Goal: Task Accomplishment & Management: Use online tool/utility

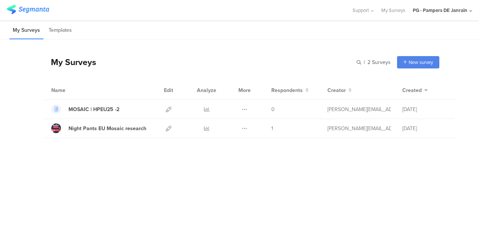
click at [167, 127] on icon at bounding box center [169, 129] width 6 height 6
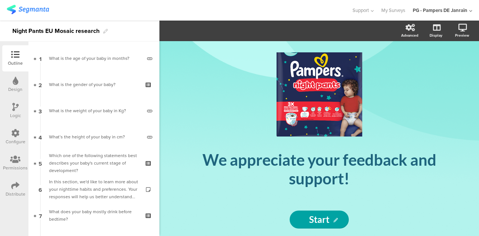
click at [19, 135] on icon at bounding box center [15, 133] width 8 height 8
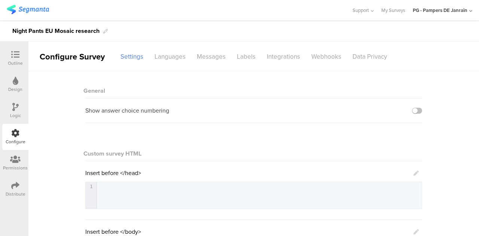
click at [169, 40] on div "Night Pants EU Mosaic research" at bounding box center [239, 31] width 479 height 21
click at [171, 50] on div "Languages" at bounding box center [170, 56] width 42 height 13
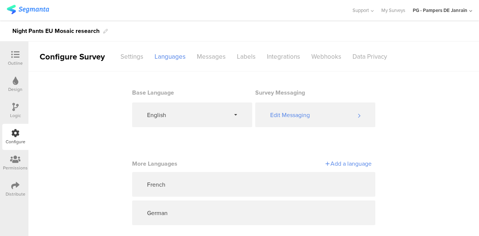
click at [313, 211] on icon at bounding box center [316, 213] width 6 height 6
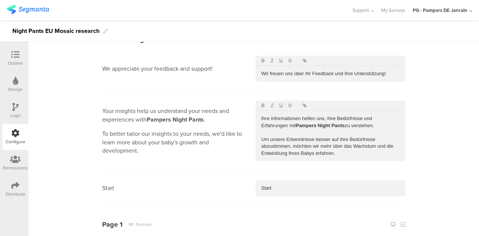
scroll to position [89, 0]
click at [265, 119] on p "Ihre Informationen helfen uns, Ihre Bedürfnisse und Erfahrungen mit Pampers Nig…" at bounding box center [330, 122] width 139 height 14
drag, startPoint x: 264, startPoint y: 119, endPoint x: 259, endPoint y: 119, distance: 5.2
click at [261, 119] on p "Ihre Informationen helfen uns, Ihre Bedürfnisse und Erfahrungen mit Pampers Nig…" at bounding box center [330, 122] width 139 height 14
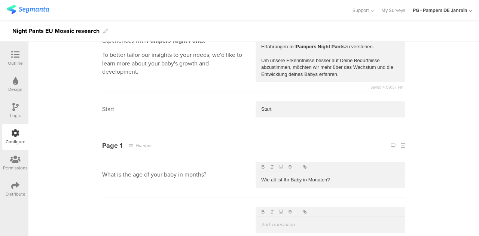
scroll to position [170, 0]
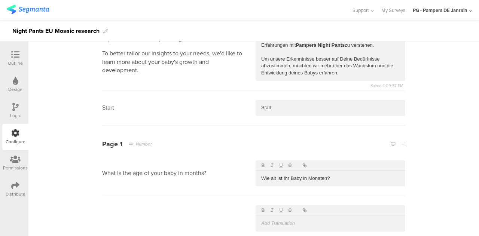
click at [288, 72] on p "Um unsere Erkenntnisse besser auf Deine Bedürfnisse abzustimmen, möchten wir me…" at bounding box center [330, 66] width 139 height 21
click at [341, 57] on p "Um unsere Erkenntnisse besser auf Deine Bedürfnisse abzustimmen, möchten wir me…" at bounding box center [330, 66] width 139 height 21
click at [341, 87] on section "Your insights help us understand your needs and experiences with Pampers Night …" at bounding box center [253, 51] width 303 height 80
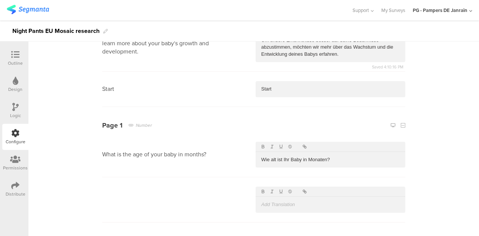
scroll to position [189, 0]
click at [286, 159] on p "Wie alt ist Ihr Baby in Monaten?" at bounding box center [330, 159] width 139 height 7
click at [344, 167] on section "What is the age of your baby in months? Wie alt ist dein Baby in Monaten? Saved…" at bounding box center [253, 154] width 303 height 45
click at [284, 159] on p "Wie alt ist dein Baby in Monaten?" at bounding box center [330, 159] width 139 height 7
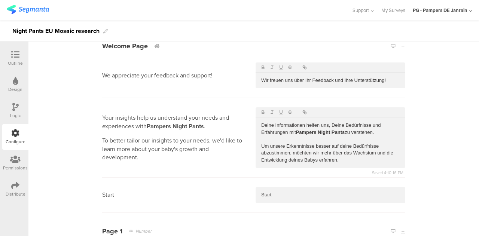
scroll to position [83, 0]
click at [307, 85] on div "Wir freuen uns über Ihr Feedback und Ihre Unterstützung!" at bounding box center [331, 80] width 150 height 16
click at [353, 137] on p at bounding box center [330, 139] width 139 height 7
click at [332, 122] on p "Deine Informationen helfen uns, Deine Bedürfnisse und Erfahrungen mit Pampers N…" at bounding box center [330, 129] width 139 height 14
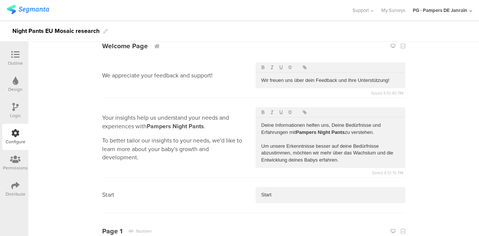
click at [351, 82] on p "Wir freuen uns über dein Feedback und Ihre Unterstützung!" at bounding box center [330, 80] width 139 height 7
click at [332, 126] on p "Deine Informationen helfen uns, Deine Bedürfnisse und Erfahrungen mit Pampers N…" at bounding box center [330, 129] width 139 height 14
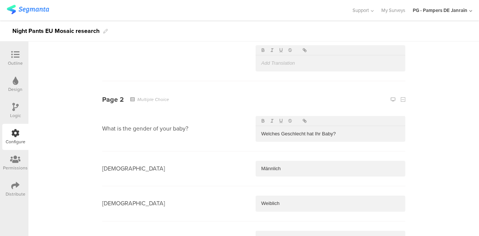
scroll to position [332, 0]
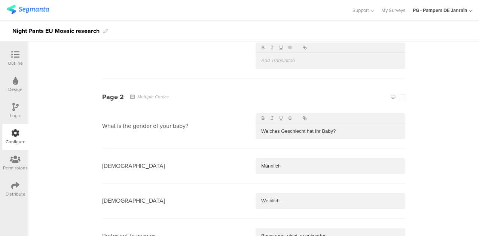
click at [319, 132] on p "Welches Geschlecht hat Ihr Baby?" at bounding box center [330, 131] width 139 height 7
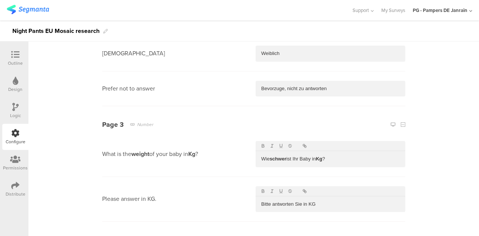
scroll to position [483, 0]
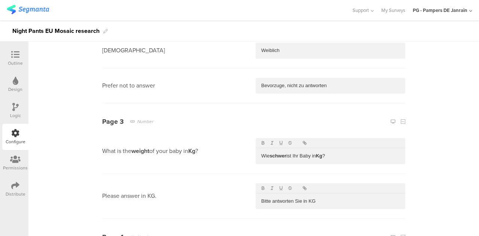
click at [296, 156] on p "Wie schwer ist Ihr Baby in Kg ?" at bounding box center [330, 156] width 139 height 7
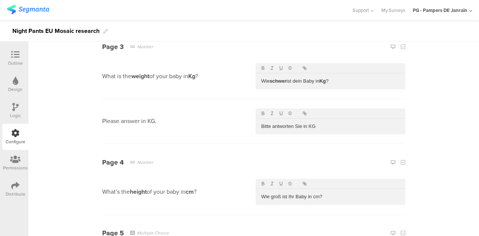
scroll to position [570, 0]
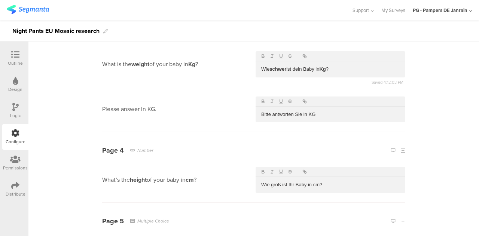
click at [300, 113] on p "Bitte antworten Sie in KG" at bounding box center [330, 114] width 139 height 7
click at [273, 118] on div "Bitte antwort in KG" at bounding box center [331, 114] width 150 height 16
click at [288, 115] on p "Bitte antwort in KG" at bounding box center [330, 113] width 139 height 7
click at [276, 133] on section "Page 4 Number What’s the height of your baby in cm ? Wie groß ist Ihr Baby in c…" at bounding box center [253, 166] width 303 height 70
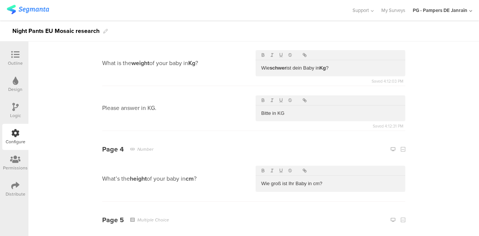
scroll to position [571, 0]
click at [286, 116] on div "Bitte in KG" at bounding box center [331, 113] width 150 height 16
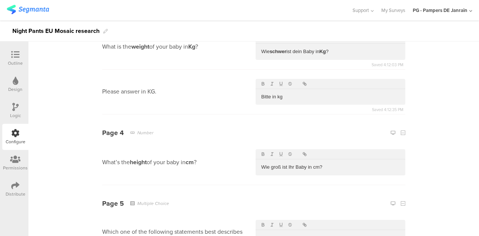
scroll to position [588, 0]
click at [294, 166] on p "Wie groß ist Ihr Baby in cm?" at bounding box center [330, 167] width 139 height 7
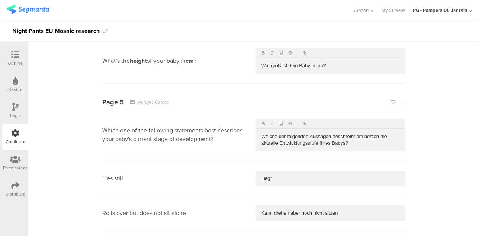
scroll to position [690, 0]
click at [331, 143] on p "Welche der folgenden Aussagen beschreibt am besten die aktuelle Entwicklungsstu…" at bounding box center [330, 139] width 139 height 14
click at [324, 142] on p "Welche der folgenden Aussagen beschreibt am besten die aktuelle Entwicklungsstu…" at bounding box center [330, 139] width 139 height 14
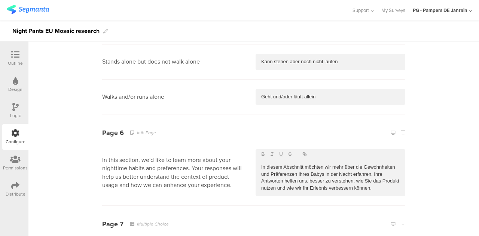
scroll to position [954, 0]
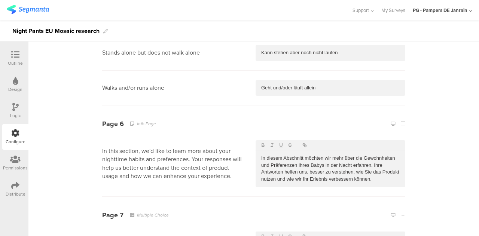
click at [305, 163] on p "In diesem Abschnitt möchten wir mehr über die Gewohnheiten und Präferenzen Ihre…" at bounding box center [330, 169] width 139 height 28
click at [385, 163] on p "In diesem Abschnitt möchten wir mehr über die Gewohnheiten und Präferenzen dein…" at bounding box center [330, 169] width 139 height 28
click at [368, 170] on p "In diesem Abschnitt möchten wir mehr über die Gewohnheiten und Präferenzen dein…" at bounding box center [330, 169] width 139 height 28
click at [299, 177] on p "In diesem Abschnitt möchten wir mehr über die Gewohnheiten und Präferenzen dein…" at bounding box center [330, 169] width 139 height 28
click at [305, 176] on p "In diesem Abschnitt möchten wir mehr über die Gewohnheiten und Präferenzen dein…" at bounding box center [330, 169] width 139 height 28
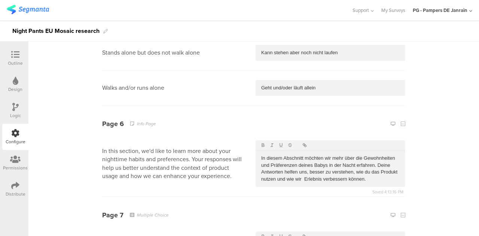
click at [362, 183] on div "In diesem Abschnitt möchten wir mehr über die Gewohnheiten und Präferenzen dein…" at bounding box center [331, 168] width 150 height 37
click at [364, 170] on p "In diesem Abschnitt möchten wir mehr über die Gewohnheiten und Präferenzen dein…" at bounding box center [330, 169] width 139 height 28
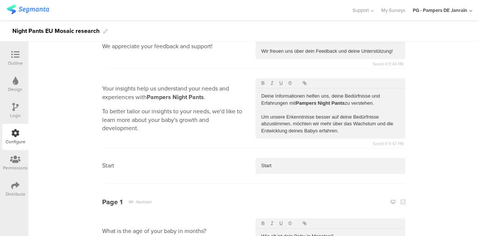
scroll to position [109, 0]
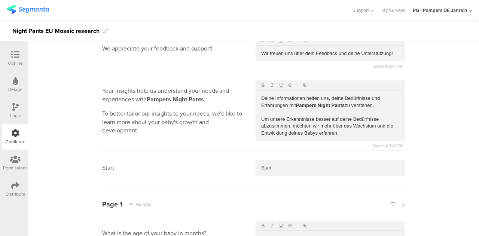
click at [284, 126] on p "Um unsere Erkenntnisse besser auf deine Bedürfnisse abzustimmen, möchten wir me…" at bounding box center [330, 126] width 139 height 21
click at [286, 127] on p "Um unsere Erkenntnisse besser auf deine Bedürfnisse abzustimmen, möchten wir me…" at bounding box center [330, 126] width 139 height 21
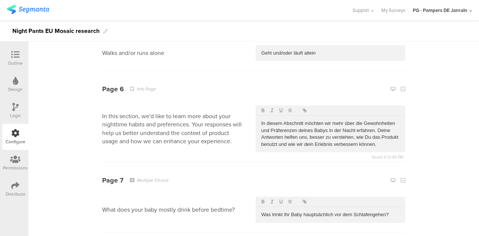
scroll to position [990, 0]
click at [353, 142] on p "In diesem Abschnitt möchten wir mehr über die Gewohnheiten und Präferenzen dein…" at bounding box center [330, 133] width 139 height 28
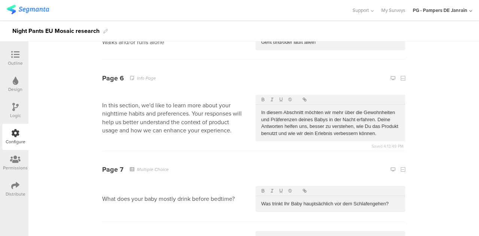
click at [264, 207] on div "Was trinkt Ihr Baby hauptsächlich vor dem Schlafengehen?" at bounding box center [331, 204] width 150 height 16
click at [286, 202] on p "Was trinkt Ihr Baby hauptsächlich vor dem Schlafengehen?" at bounding box center [330, 203] width 139 height 7
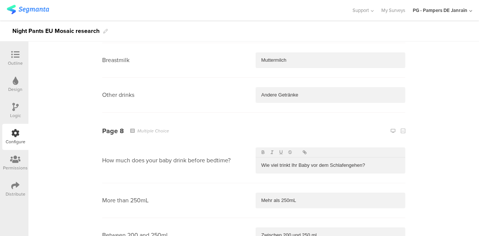
scroll to position [1256, 0]
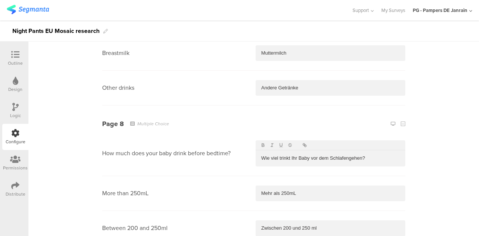
click at [296, 156] on p "Wie viel trinkt Ihr Baby vor dem Schlafengehen?" at bounding box center [330, 158] width 139 height 7
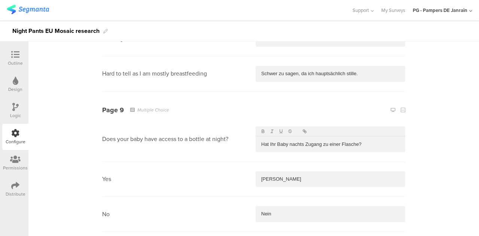
scroll to position [1572, 0]
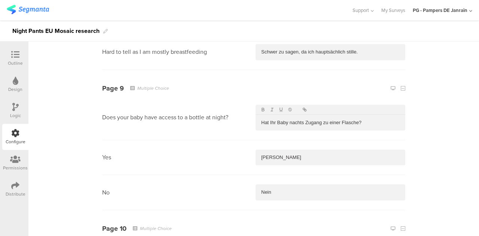
click at [273, 121] on p "Hat Ihr Baby nachts Zugang zu einer Flasche?" at bounding box center [330, 122] width 139 height 7
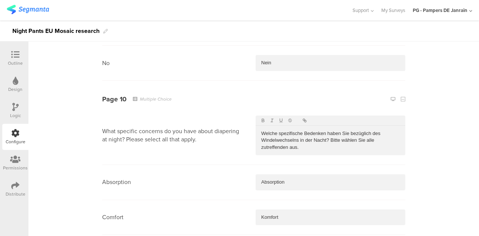
scroll to position [1701, 0]
click at [346, 131] on p "Welche spezifische Bedenken haben Sie bezüglich des Windelwechselns in der Nach…" at bounding box center [330, 141] width 139 height 21
click at [301, 148] on p "Welche spezifische Bedenken haben bezüglich des Windelwechselns in der Nacht? B…" at bounding box center [330, 141] width 139 height 21
click at [341, 135] on p "Welche spezifische Bedenken haben bezüglich des Windelwechselns in der Nacht? B…" at bounding box center [330, 141] width 139 height 21
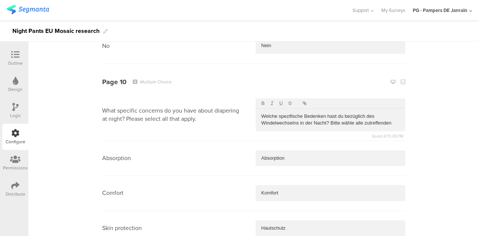
scroll to position [1720, 0]
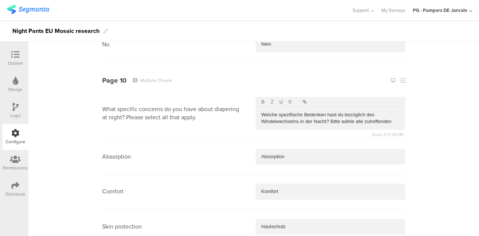
click at [389, 120] on p "Welche spezifische Bedenken hast du bezüglich des Windelwechselns in der Nacht?…" at bounding box center [330, 119] width 139 height 14
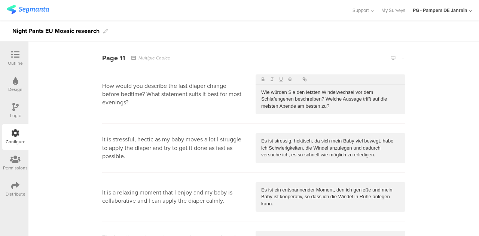
scroll to position [2107, 0]
click at [292, 89] on p "Wie würden Sie den letzten Windelwechsel vor dem Schlafengehen beschreiben? Wel…" at bounding box center [330, 99] width 139 height 21
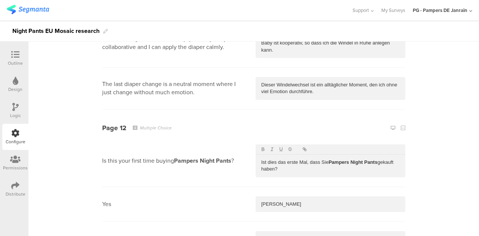
scroll to position [2267, 0]
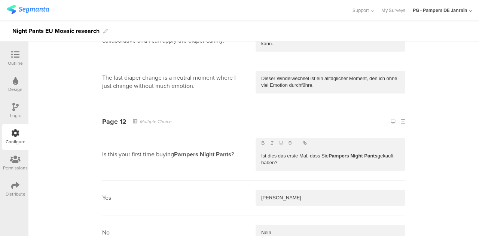
click at [325, 153] on p "Ist dies das erste Mal, dass Sie Pampers Night Pants gekauft haben?" at bounding box center [330, 160] width 139 height 14
click at [260, 164] on div "Ist dies das erste Mal, dass du Pampers Night Pants gekauft haben?" at bounding box center [331, 159] width 150 height 23
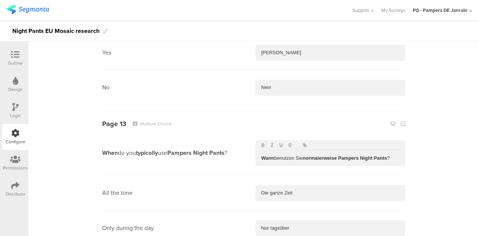
scroll to position [2416, 0]
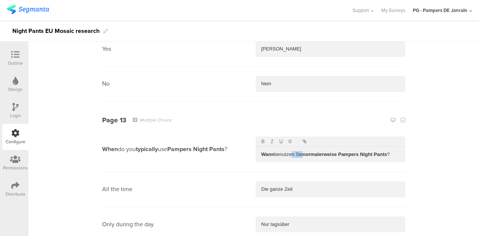
drag, startPoint x: 300, startPoint y: 150, endPoint x: 289, endPoint y: 150, distance: 10.9
click at [289, 151] on p "Wann benutzen Sie normalerweise Pampers Night Pants ?" at bounding box center [330, 154] width 139 height 7
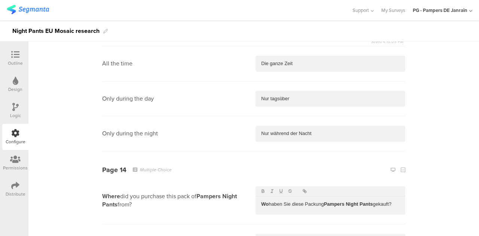
scroll to position [2543, 0]
drag, startPoint x: 287, startPoint y: 197, endPoint x: 278, endPoint y: 197, distance: 9.4
click at [278, 200] on p "Wo haben Sie diese Packung Pampers Night Pants gekauft?" at bounding box center [330, 203] width 139 height 7
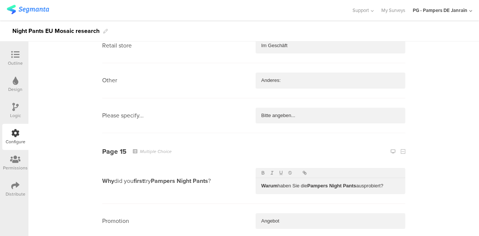
scroll to position [2774, 0]
drag, startPoint x: 299, startPoint y: 178, endPoint x: 279, endPoint y: 179, distance: 19.9
click at [279, 182] on p "Warum haben Sie die Pampers Night Pants ausprobiert?" at bounding box center [330, 185] width 139 height 7
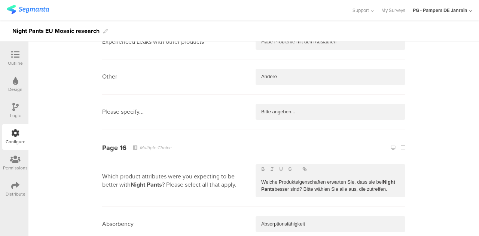
scroll to position [3199, 0]
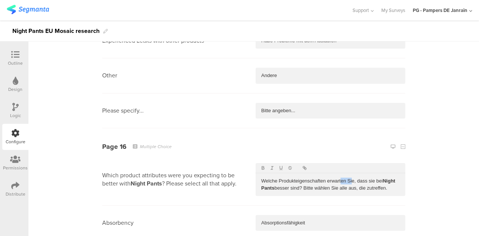
drag, startPoint x: 350, startPoint y: 173, endPoint x: 339, endPoint y: 173, distance: 10.9
click at [339, 178] on p "Welche Produkteigenschaften erwarten Sie, dass sie bei Night Pants besser sind?…" at bounding box center [330, 185] width 139 height 14
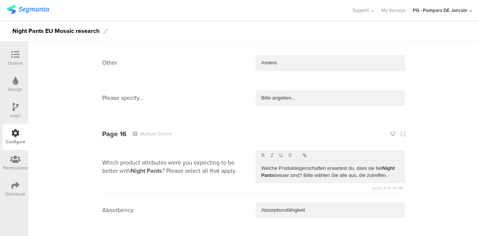
scroll to position [3212, 0]
click at [328, 167] on p "Welche Produkteigenschaften erwartest du, dass sie bei Night Pants besser sind?…" at bounding box center [330, 171] width 139 height 14
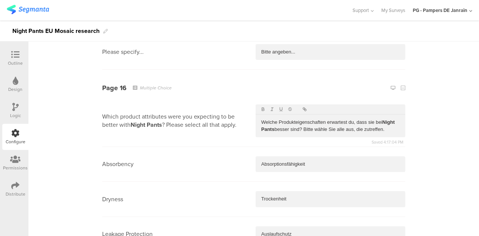
scroll to position [3258, 0]
click at [333, 122] on p "Welche Produkteigenschaften erwartest du, dass sie bei Night Pants besser sind?…" at bounding box center [330, 125] width 139 height 14
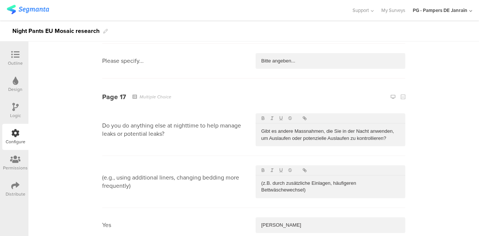
scroll to position [3641, 0]
drag, startPoint x: 339, startPoint y: 122, endPoint x: 330, endPoint y: 123, distance: 9.0
click at [330, 128] on p "Gibt es andere Massnahmen, die Sie in der Nacht anwenden, um Auslaufen oder pot…" at bounding box center [330, 135] width 139 height 14
click at [387, 128] on p "Gibt es andere Massnahmen, die du in der Nacht anwenden, um Auslaufen oder pote…" at bounding box center [330, 135] width 139 height 14
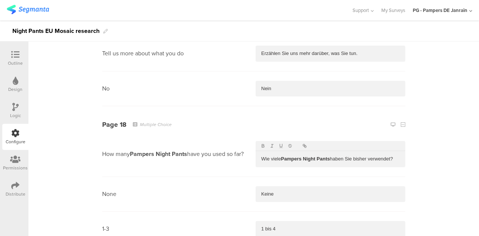
scroll to position [3852, 0]
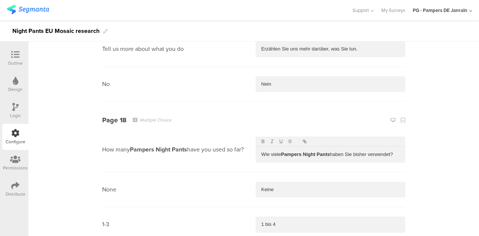
click at [344, 151] on p "Wie viele Pampers Night Pants haben Sie bisher verwendet?" at bounding box center [330, 154] width 139 height 7
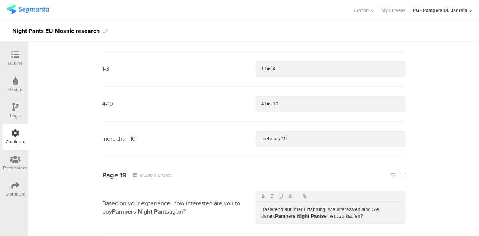
scroll to position [4095, 0]
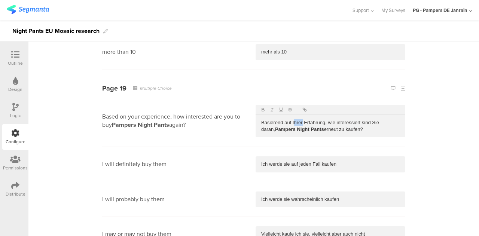
drag, startPoint x: 299, startPoint y: 115, endPoint x: 290, endPoint y: 115, distance: 8.6
click at [290, 119] on p "Basierend auf Ihrer Erfahrung, wie interessiert sind Sie daran, Pampers Night P…" at bounding box center [330, 126] width 139 height 14
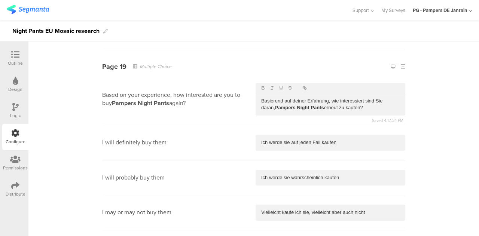
scroll to position [4116, 0]
drag, startPoint x: 371, startPoint y: 93, endPoint x: 360, endPoint y: 93, distance: 10.9
click at [360, 98] on p "Basierend auf deiner Erfahrung, wie interessiert sind Sie daran, Pampers Night …" at bounding box center [330, 105] width 139 height 14
click at [338, 139] on p "Ich werde sie auf jeden Fall kaufen" at bounding box center [330, 142] width 139 height 7
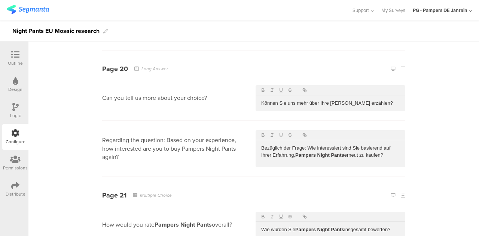
scroll to position [4367, 0]
drag, startPoint x: 284, startPoint y: 94, endPoint x: 263, endPoint y: 94, distance: 20.6
click at [263, 99] on p "Können Sie uns mehr über Ihre Wahl erzählen?" at bounding box center [330, 102] width 139 height 7
drag, startPoint x: 322, startPoint y: 95, endPoint x: 314, endPoint y: 95, distance: 8.2
click at [314, 99] on p "Kannst du uns mehr über Ihre Wahl erzählen?" at bounding box center [330, 102] width 139 height 7
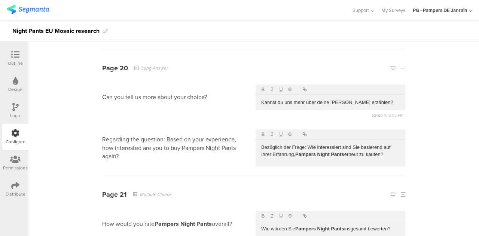
click at [357, 99] on p "Kannst du uns mehr über deine Wahl erzählen?" at bounding box center [330, 102] width 139 height 7
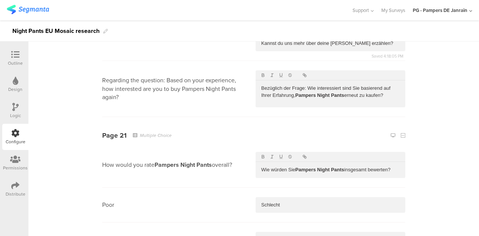
scroll to position [4429, 0]
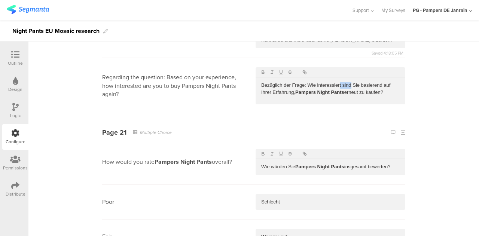
drag, startPoint x: 348, startPoint y: 78, endPoint x: 337, endPoint y: 79, distance: 10.9
click at [337, 82] on p "Bezüglich der Frage: Wie interessiert sind Sie basierend auf Ihrer Erfahrung, P…" at bounding box center [330, 89] width 139 height 14
drag, startPoint x: 398, startPoint y: 77, endPoint x: 385, endPoint y: 77, distance: 13.1
click at [385, 77] on div "Bezüglich der Frage: Wie interessiert bist du basierend auf Ihrer Erfahrung, Pa…" at bounding box center [331, 88] width 150 height 23
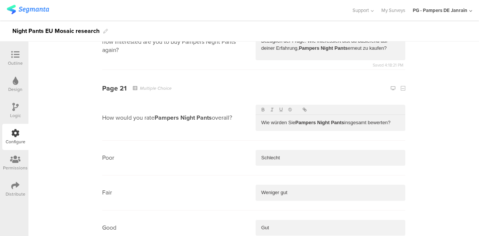
scroll to position [4474, 0]
drag, startPoint x: 294, startPoint y: 113, endPoint x: 281, endPoint y: 113, distance: 13.5
click at [281, 119] on p "Wie würden Sie Pampers Night Pants insgesamt bewerten?" at bounding box center [330, 122] width 139 height 7
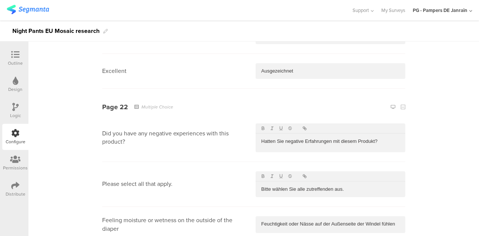
scroll to position [4704, 0]
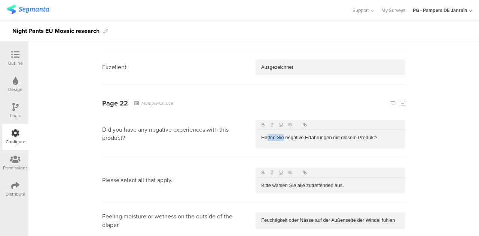
drag, startPoint x: 281, startPoint y: 131, endPoint x: 265, endPoint y: 131, distance: 16.5
click at [265, 134] on p "Hatten Sie negative Erfahrungen mit diesem Produkt?" at bounding box center [330, 137] width 139 height 7
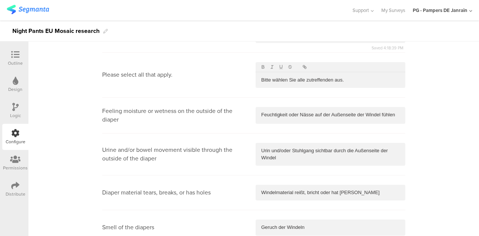
scroll to position [4813, 0]
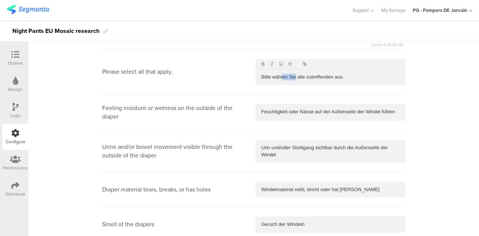
drag, startPoint x: 292, startPoint y: 70, endPoint x: 281, endPoint y: 70, distance: 11.6
click at [281, 74] on p "Bitte wählen Sie alle zutreffenden aus." at bounding box center [330, 77] width 139 height 7
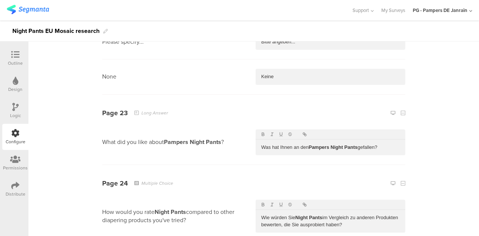
scroll to position [5172, 0]
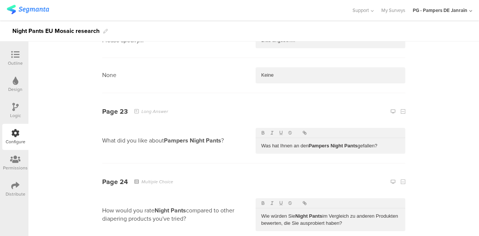
click at [290, 143] on p "Was hat Ihnen an den Pampers Night Pants gefallen?" at bounding box center [330, 146] width 139 height 7
drag, startPoint x: 289, startPoint y: 137, endPoint x: 278, endPoint y: 136, distance: 10.9
click at [278, 143] on p "Was hat Ihnen an den Pampers Night Pants gefallen?" at bounding box center [330, 146] width 139 height 7
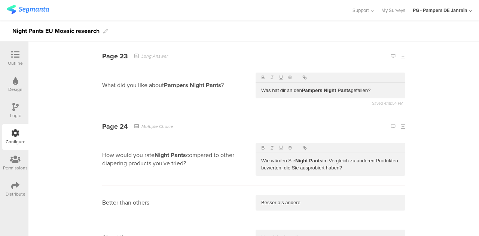
scroll to position [5229, 0]
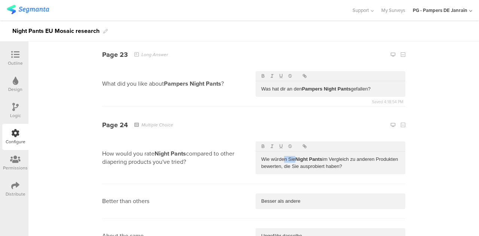
drag, startPoint x: 291, startPoint y: 149, endPoint x: 281, endPoint y: 150, distance: 10.5
click at [281, 156] on p "Wie würden Sie Night Pants im Vergleich zu anderen Produkten bewerten, die Sie …" at bounding box center [330, 163] width 139 height 14
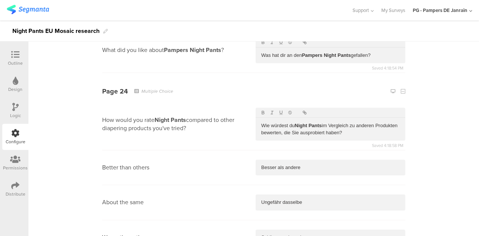
scroll to position [5271, 0]
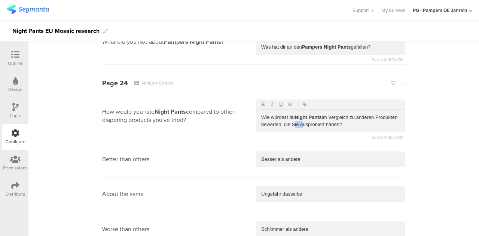
drag, startPoint x: 320, startPoint y: 115, endPoint x: 312, endPoint y: 115, distance: 8.2
click at [312, 115] on p "Wie würdest du Night Pants im Vergleich zu anderen Produkten bewerten, die Sie …" at bounding box center [330, 121] width 139 height 14
click at [358, 116] on p "Wie würdest du Night Pants im Vergleich zu anderen Produkten bewerten, die du a…" at bounding box center [330, 121] width 139 height 14
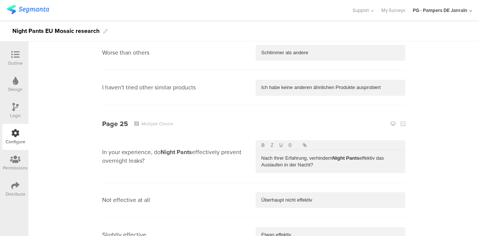
scroll to position [5448, 0]
drag, startPoint x: 281, startPoint y: 148, endPoint x: 270, endPoint y: 147, distance: 11.6
click at [270, 154] on p "Nach Ihrer Erfahrung, verhindern Night Pants effektiv das Auslaufen in der Nach…" at bounding box center [330, 161] width 139 height 14
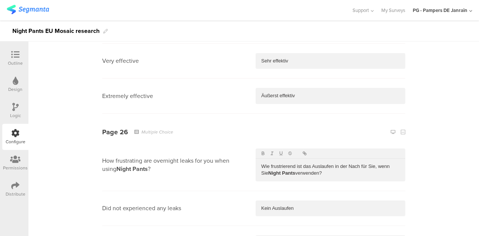
scroll to position [5692, 0]
click at [372, 162] on p "Wie frustrierend ist das Auslaufen in der Nach für Sie, wenn Sie Night Pants ve…" at bounding box center [330, 169] width 139 height 14
click at [264, 163] on p "Wie frustrierend ist das Auslaufen in der Nach für dich, wenn Sie Night Pants v…" at bounding box center [330, 169] width 139 height 14
click at [310, 163] on p "Wie frustrierend ist das Auslaufen in der Nach für dich, wenn du Night Pants ve…" at bounding box center [330, 169] width 139 height 14
click at [310, 191] on section "Did not experienced any leaks Kein Auslaufen" at bounding box center [253, 208] width 303 height 35
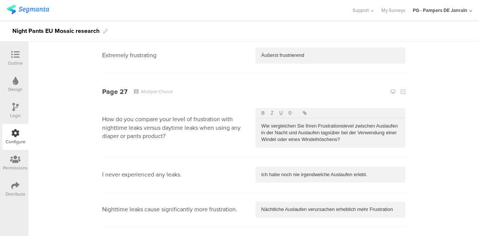
scroll to position [6020, 0]
click at [301, 122] on p "Wie vergleichen Sie Ihren Frustrationslevel zwischen Auslaufen in der Nacht und…" at bounding box center [330, 132] width 139 height 21
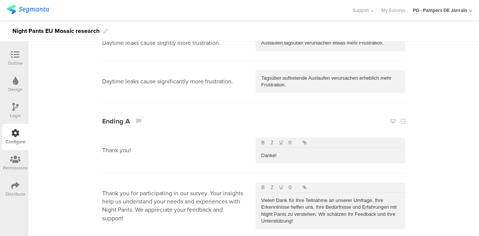
scroll to position [6314, 0]
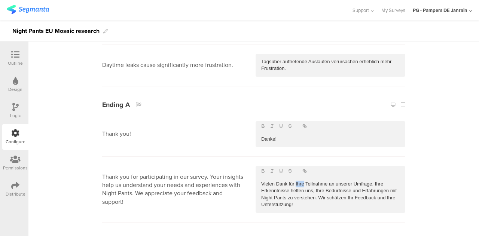
drag, startPoint x: 301, startPoint y: 171, endPoint x: 293, endPoint y: 171, distance: 8.6
click at [293, 181] on p "Vielen Dank für Ihre Teilnahme an unserer Umfrage. Ihre Erkenntnisse helfen uns…" at bounding box center [330, 195] width 139 height 28
drag, startPoint x: 386, startPoint y: 173, endPoint x: 376, endPoint y: 173, distance: 9.4
click at [376, 181] on p "Vielen Dank für deine Teilnahme an unserer Umfrage. Ihre Erkenntnisse helfen un…" at bounding box center [330, 195] width 139 height 28
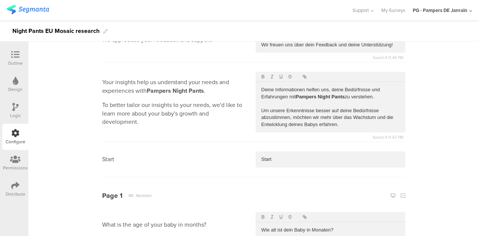
scroll to position [127, 0]
